Goal: Navigation & Orientation: Find specific page/section

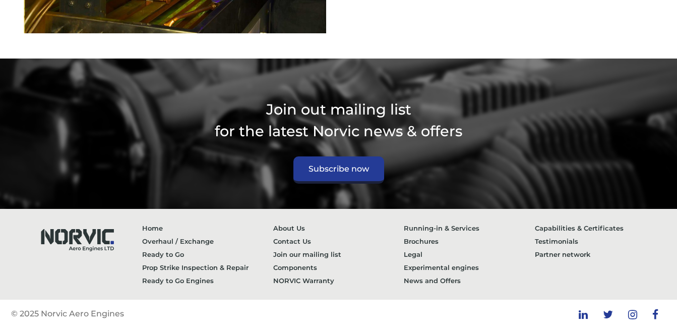
scroll to position [1404, 0]
click at [194, 239] on link "Overhaul / Exchange" at bounding box center [207, 241] width 131 height 13
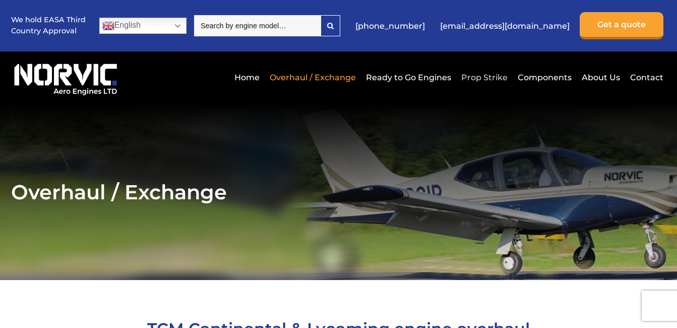
click at [484, 76] on link "Prop Strike" at bounding box center [484, 77] width 51 height 25
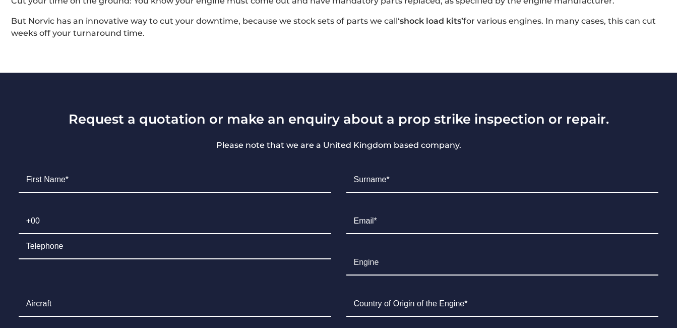
scroll to position [403, 0]
